Goal: Check status

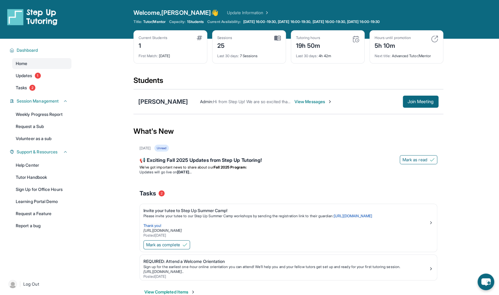
click at [333, 57] on div "Last 30 days : 4h 42m" at bounding box center [328, 54] width 64 height 8
click at [329, 71] on div "Current Students 1 First Match : [DATE] Sessions 25 Last 30 days : 7 Sessions T…" at bounding box center [289, 52] width 310 height 45
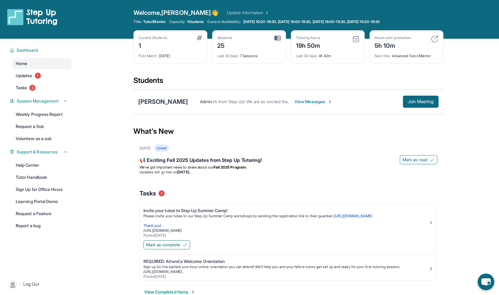
click at [237, 48] on div "Sessions 25" at bounding box center [249, 42] width 64 height 15
